Goal: Use online tool/utility: Utilize a website feature to perform a specific function

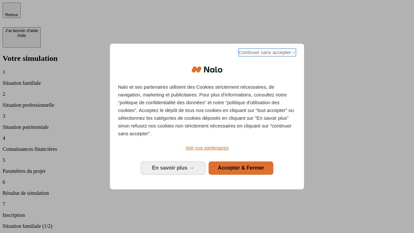
click at [266, 53] on span "Continuer sans accepter →" at bounding box center [267, 52] width 58 height 8
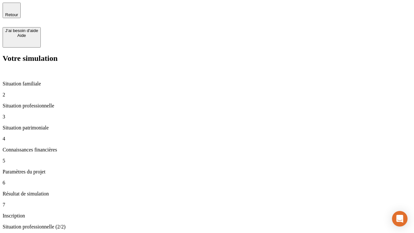
type input "30 000"
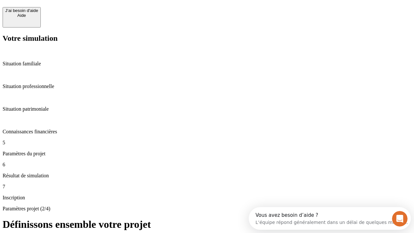
scroll to position [12, 0]
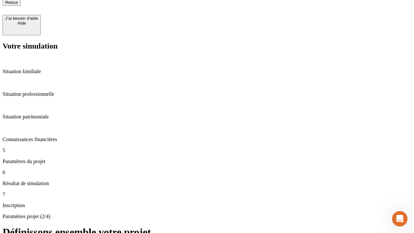
type input "25"
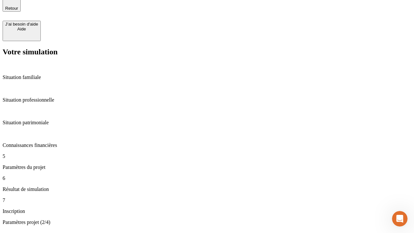
type input "64"
type input "1 000"
type input "640"
